Goal: Communication & Community: Connect with others

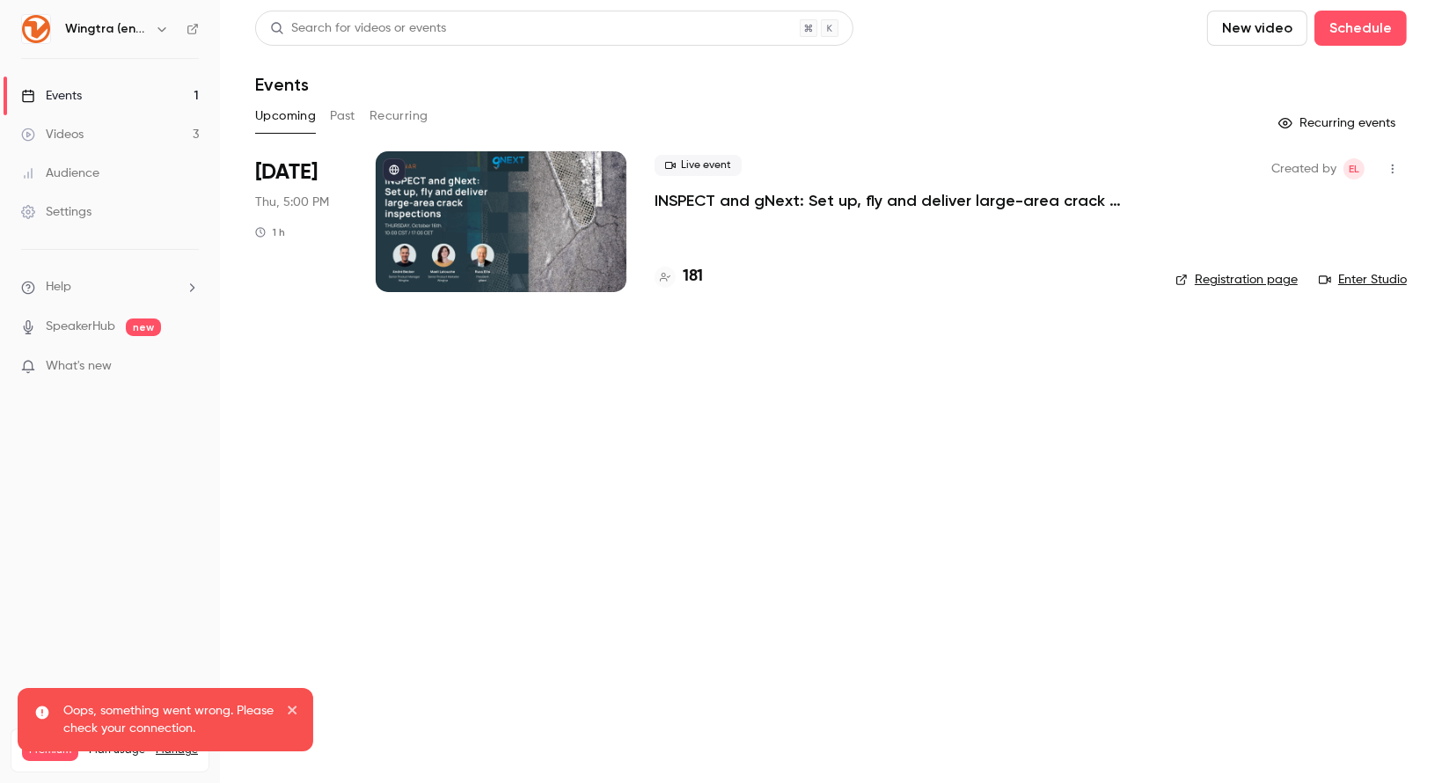
click at [107, 93] on link "Events 1" at bounding box center [110, 96] width 220 height 39
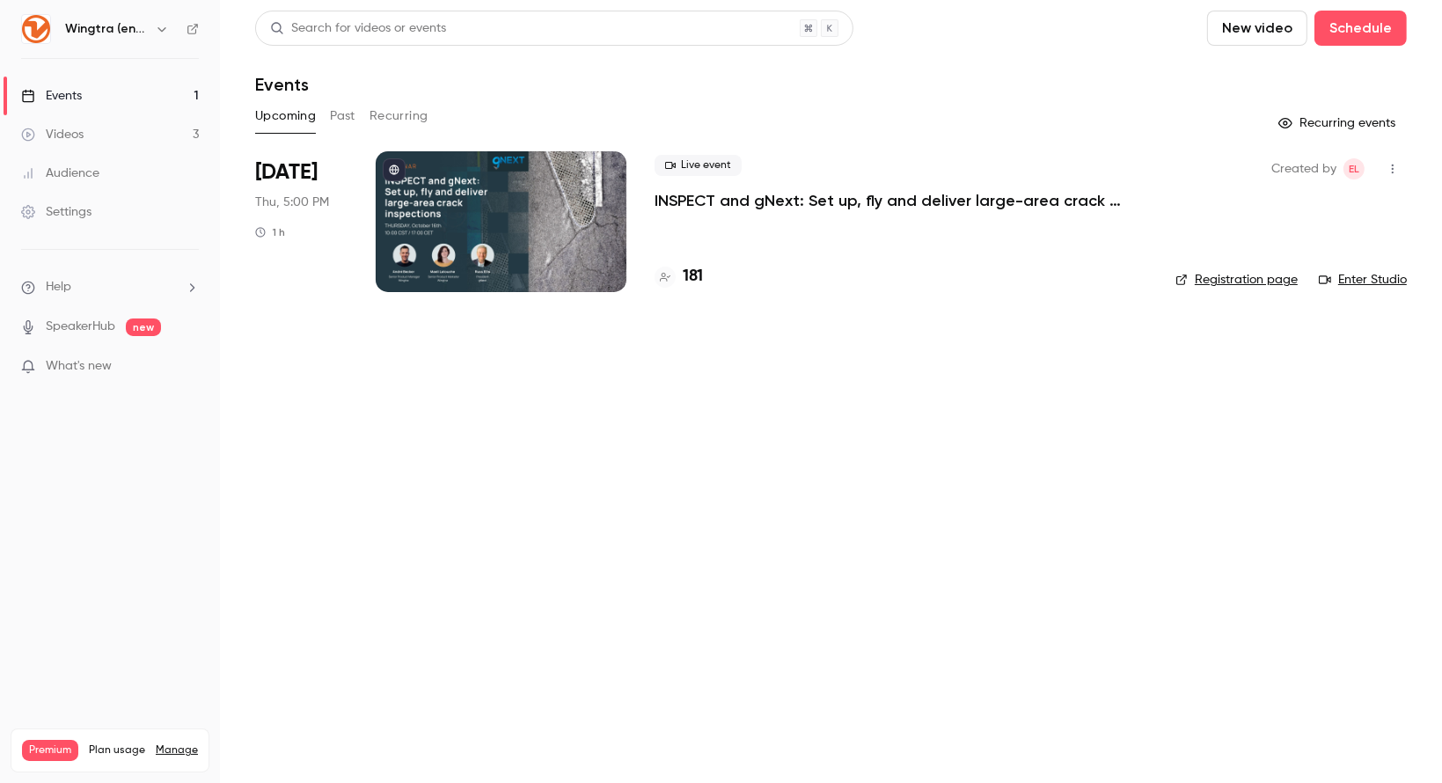
click at [148, 34] on div "Wingtra (english)" at bounding box center [118, 28] width 107 height 21
click at [156, 24] on icon "button" at bounding box center [162, 29] width 14 height 14
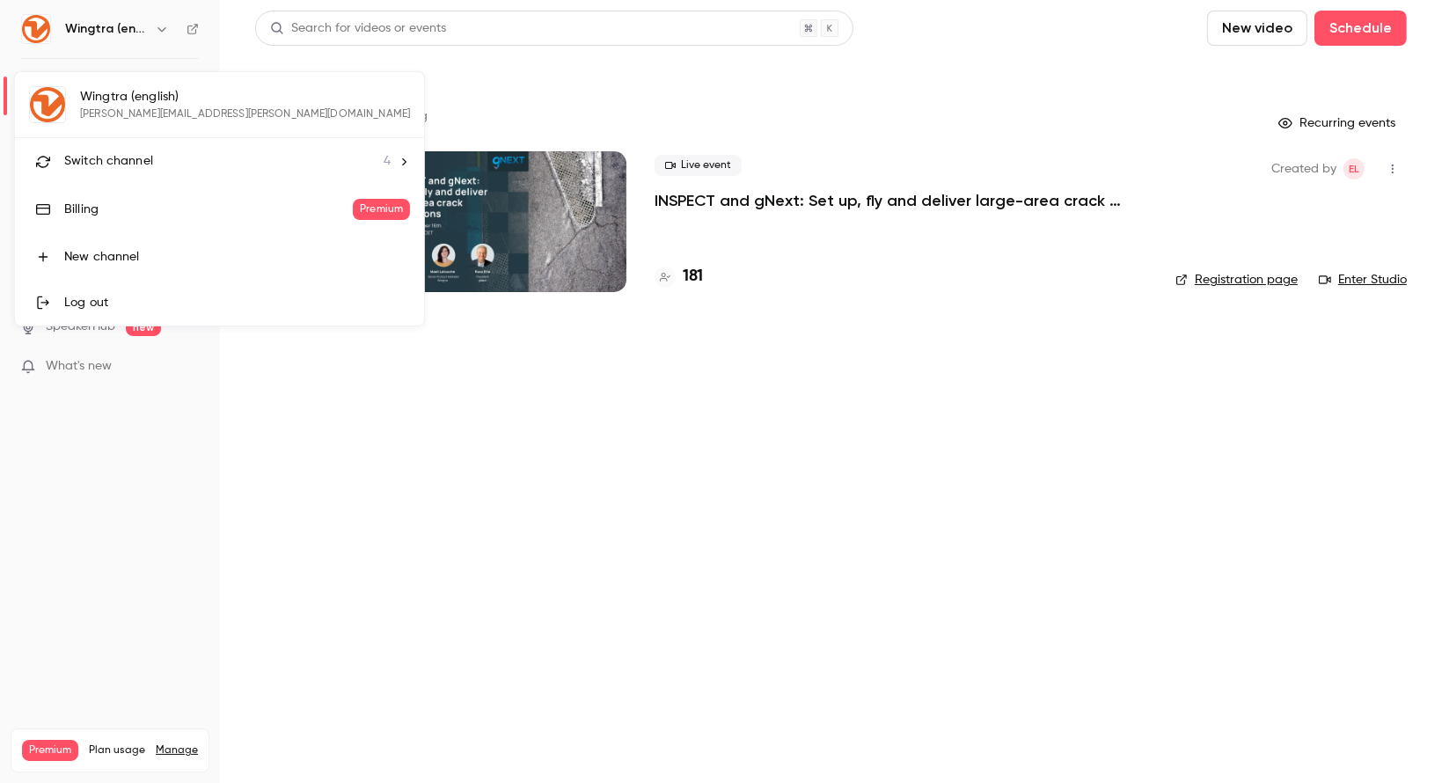
click at [121, 164] on span "Switch channel" at bounding box center [108, 161] width 89 height 18
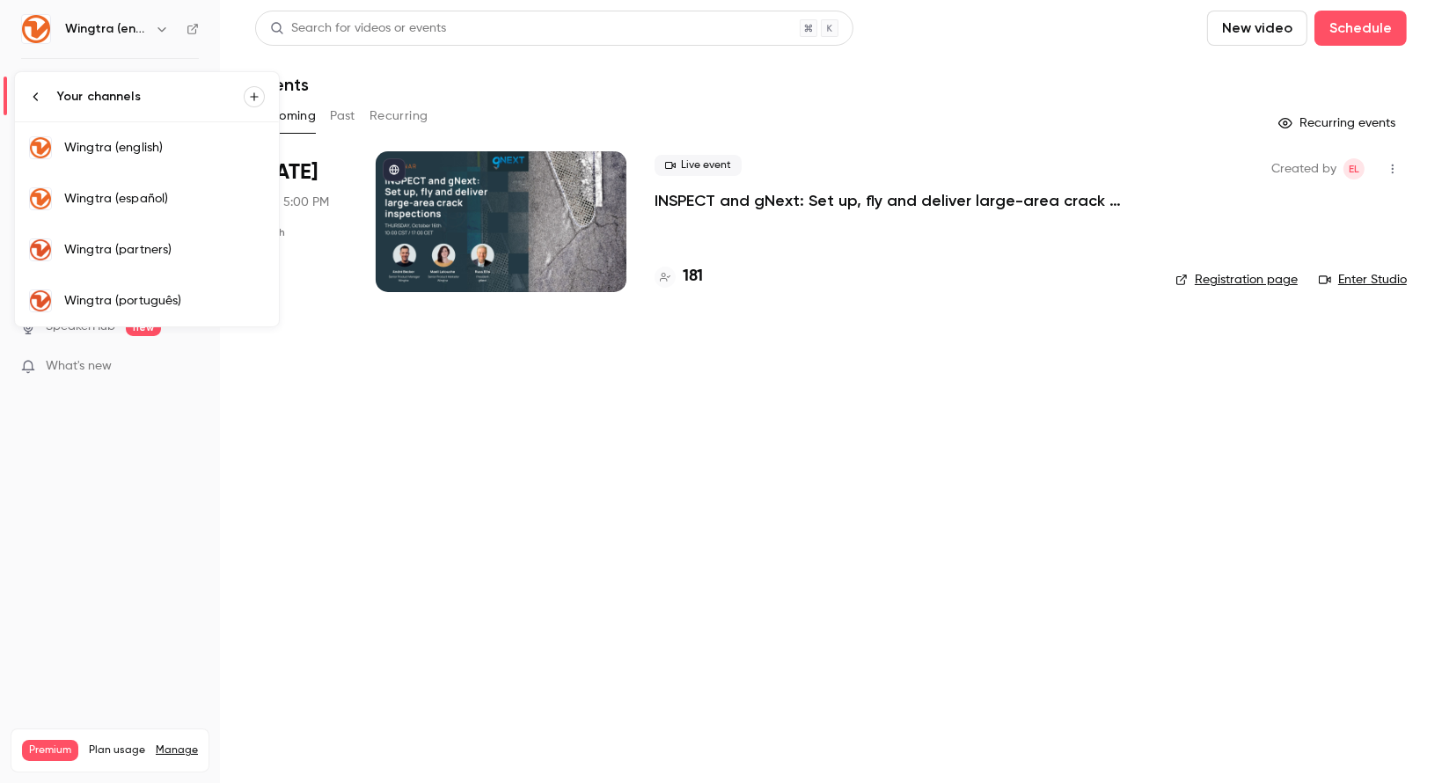
click at [155, 308] on link "Wingtra (português)" at bounding box center [147, 300] width 264 height 51
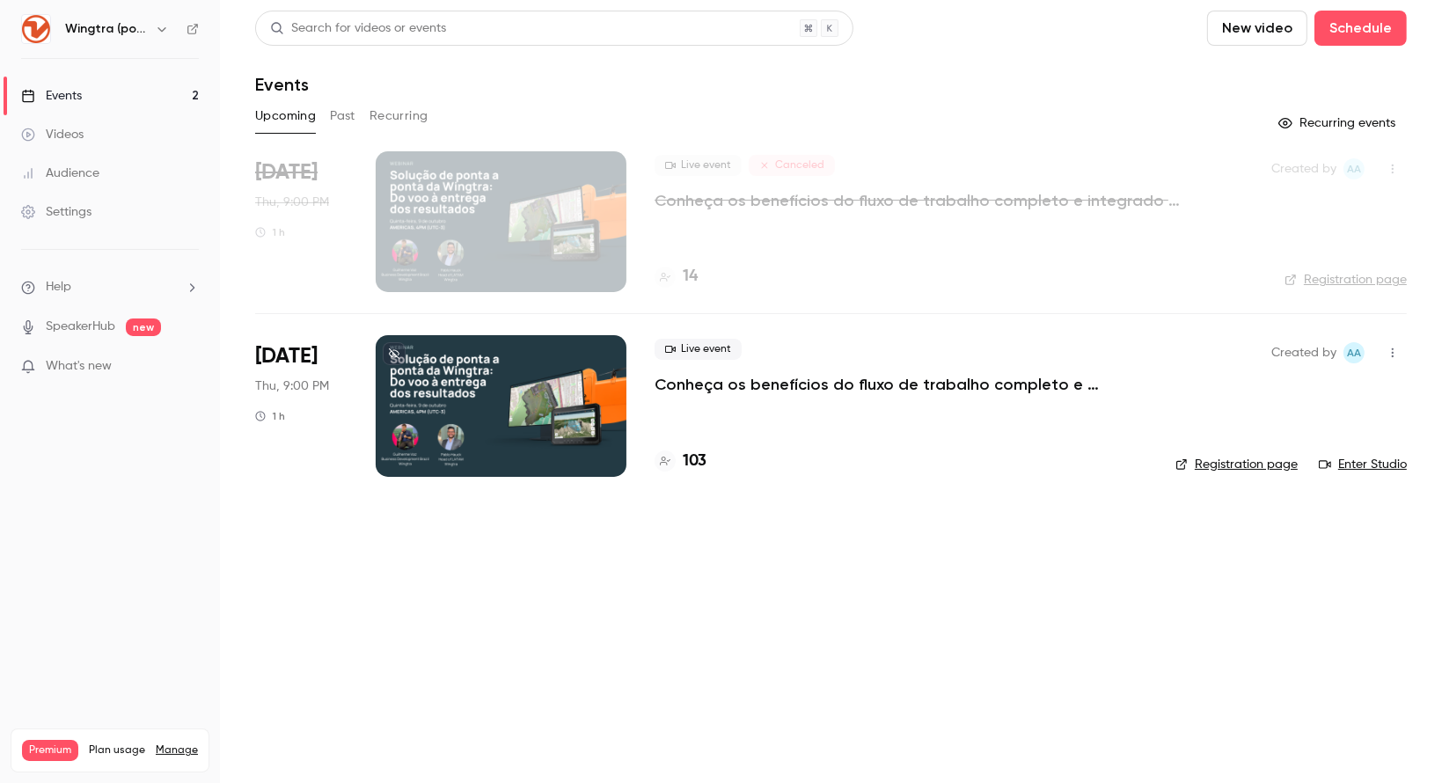
click at [1397, 356] on icon "button" at bounding box center [1393, 353] width 14 height 12
click at [1307, 437] on div "Invite to Studio" at bounding box center [1325, 444] width 134 height 18
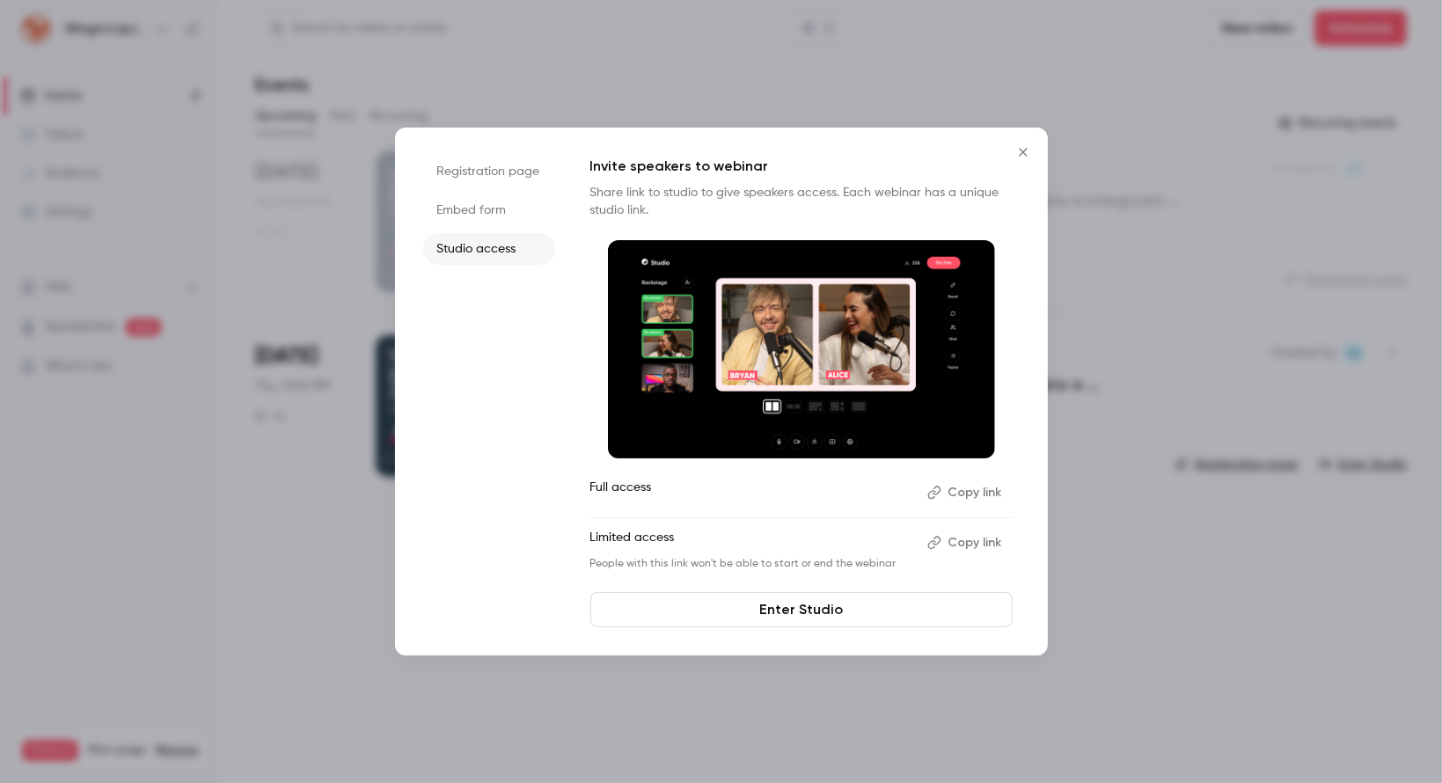
click at [986, 501] on button "Copy link" at bounding box center [966, 493] width 92 height 28
click at [1026, 158] on icon "Close" at bounding box center [1023, 152] width 21 height 14
